Goal: Communication & Community: Answer question/provide support

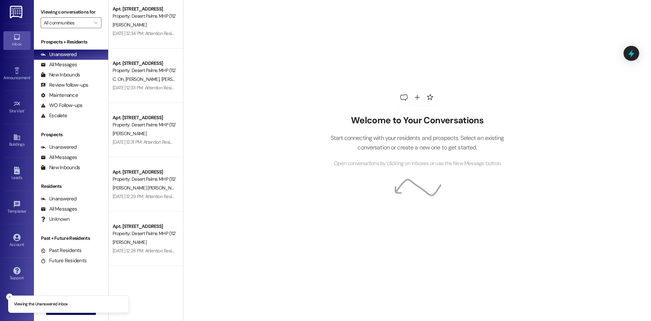
scroll to position [433, 0]
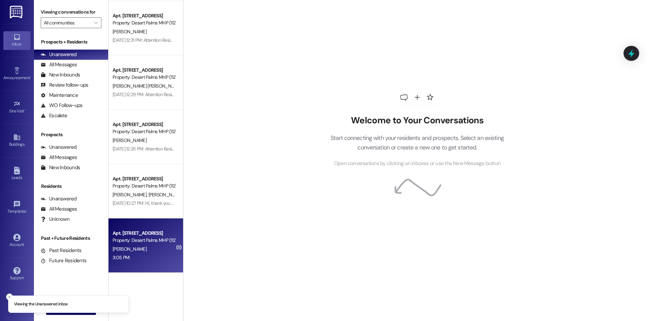
click at [149, 258] on div "3:05 PM: 3:05 PM:" at bounding box center [144, 257] width 64 height 8
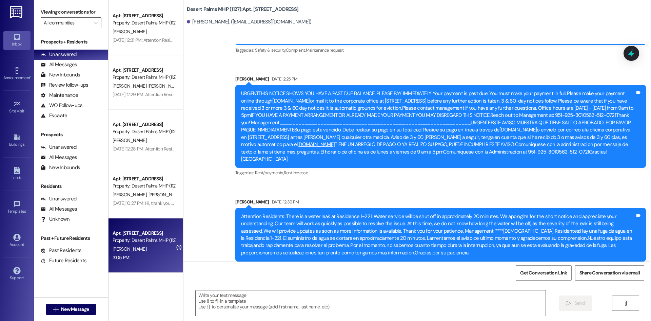
scroll to position [6702, 0]
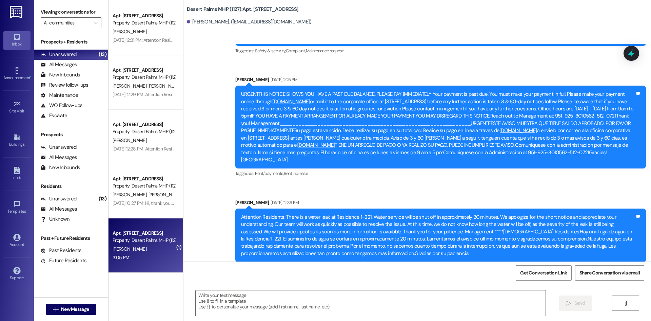
click at [107, 193] on div "Viewing conversations for All communities  Prospects + Residents Unanswered (1…" at bounding box center [342, 160] width 617 height 321
click at [69, 200] on div "Unanswered" at bounding box center [59, 198] width 36 height 7
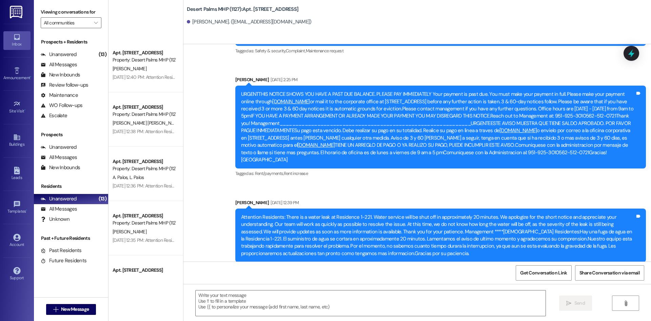
scroll to position [0, 0]
